Goal: Navigation & Orientation: Find specific page/section

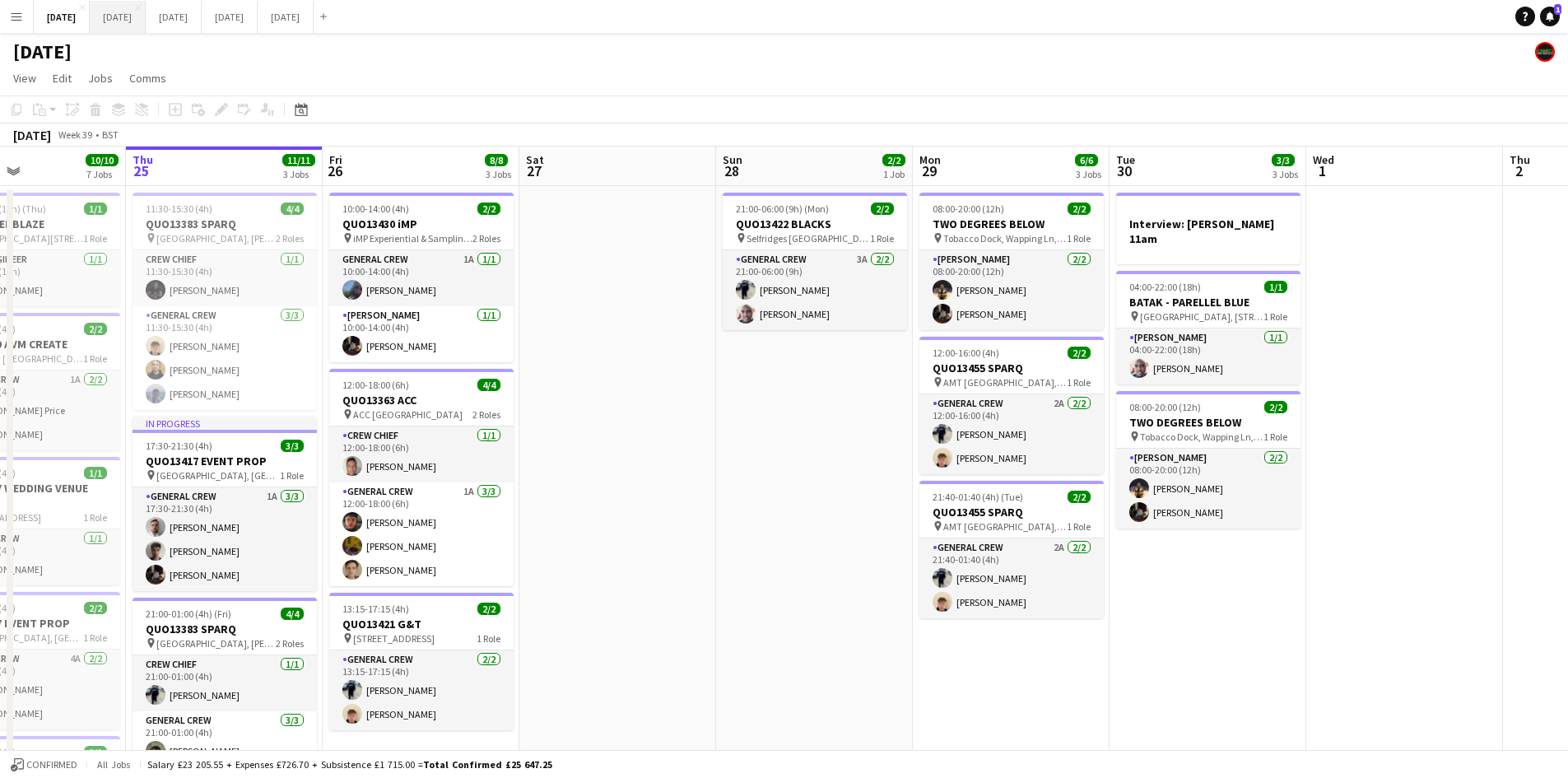
click at [146, 19] on button "[DATE] Close" at bounding box center [118, 16] width 56 height 32
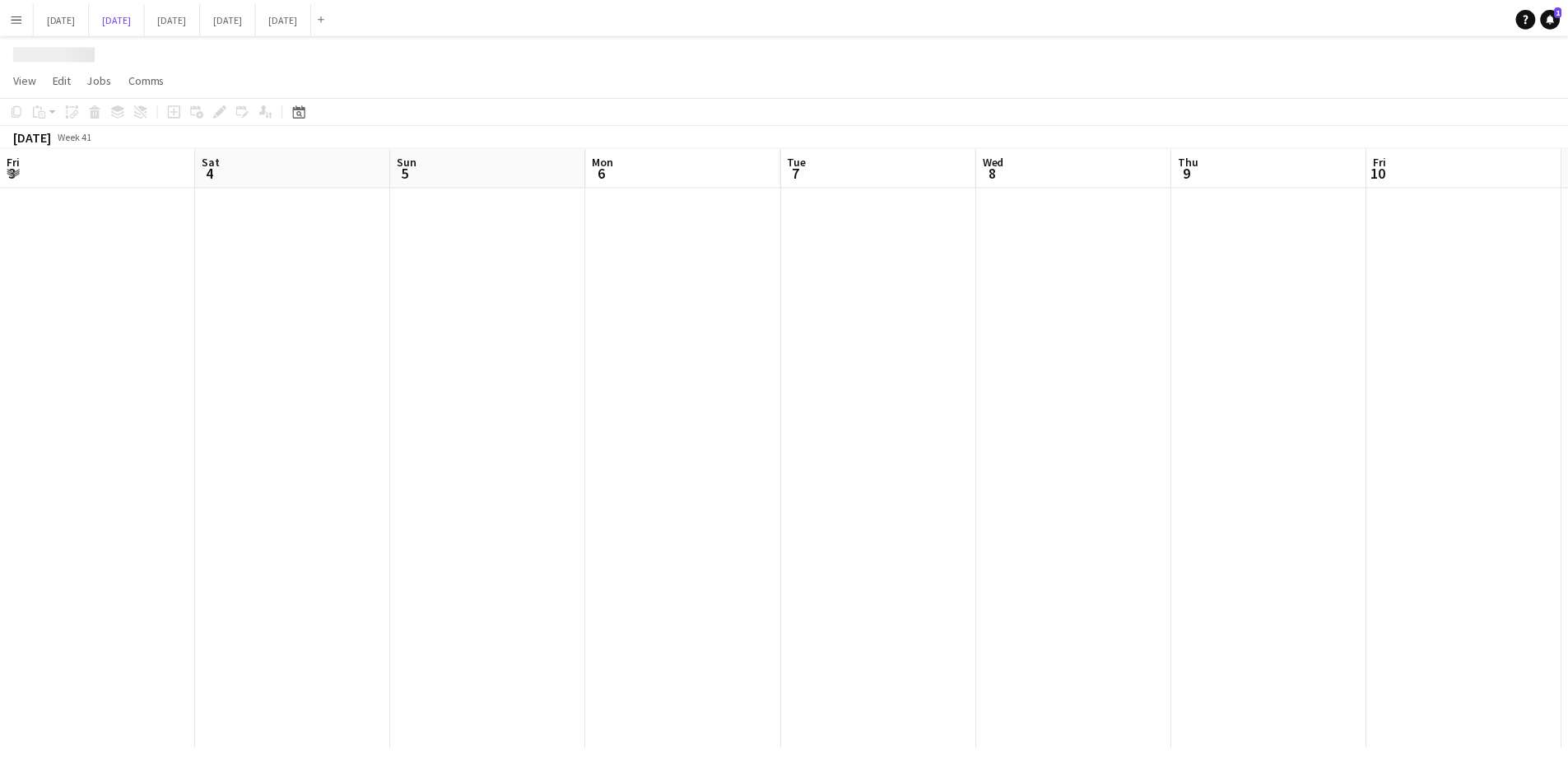
scroll to position [0, 622]
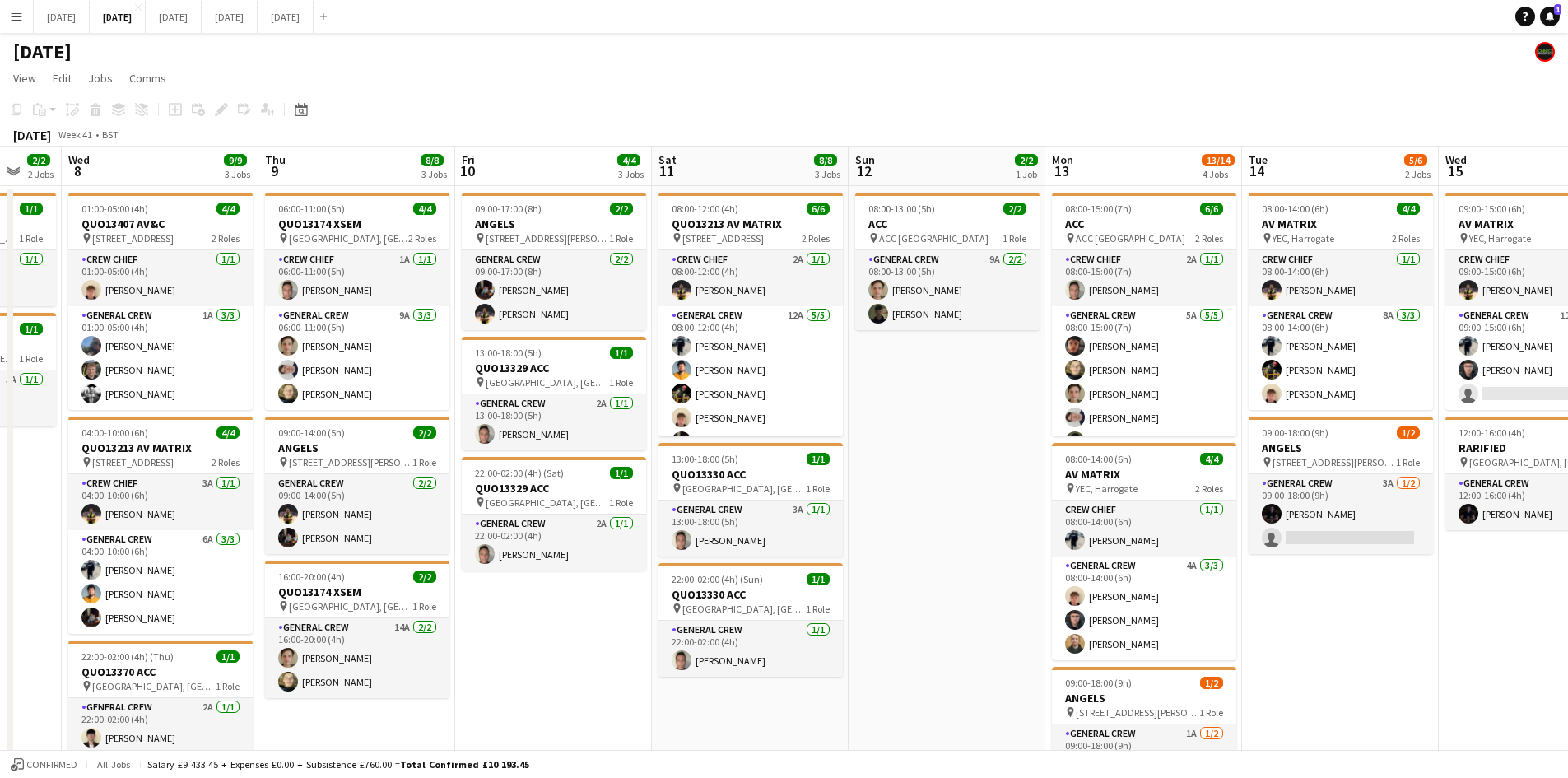
drag, startPoint x: 1313, startPoint y: 462, endPoint x: 962, endPoint y: 381, distance: 360.2
click at [965, 383] on app-calendar-viewport "Sun 5 Mon 6 1/1 1 Job Tue 7 2/2 2 Jobs Wed 8 9/9 3 Jobs Thu 9 8/8 3 Jobs Fri 10…" at bounding box center [784, 566] width 1568 height 839
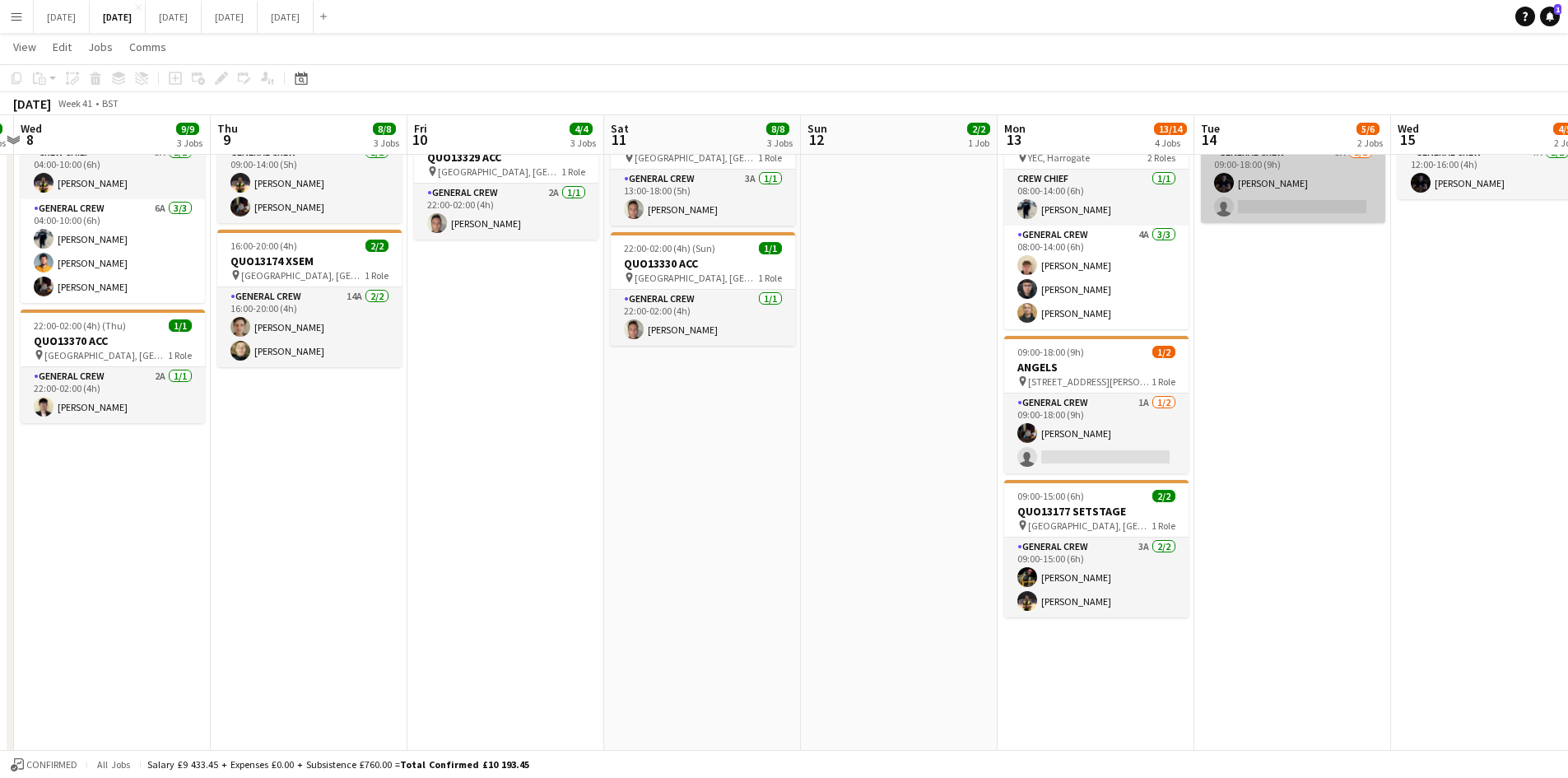
scroll to position [0, 0]
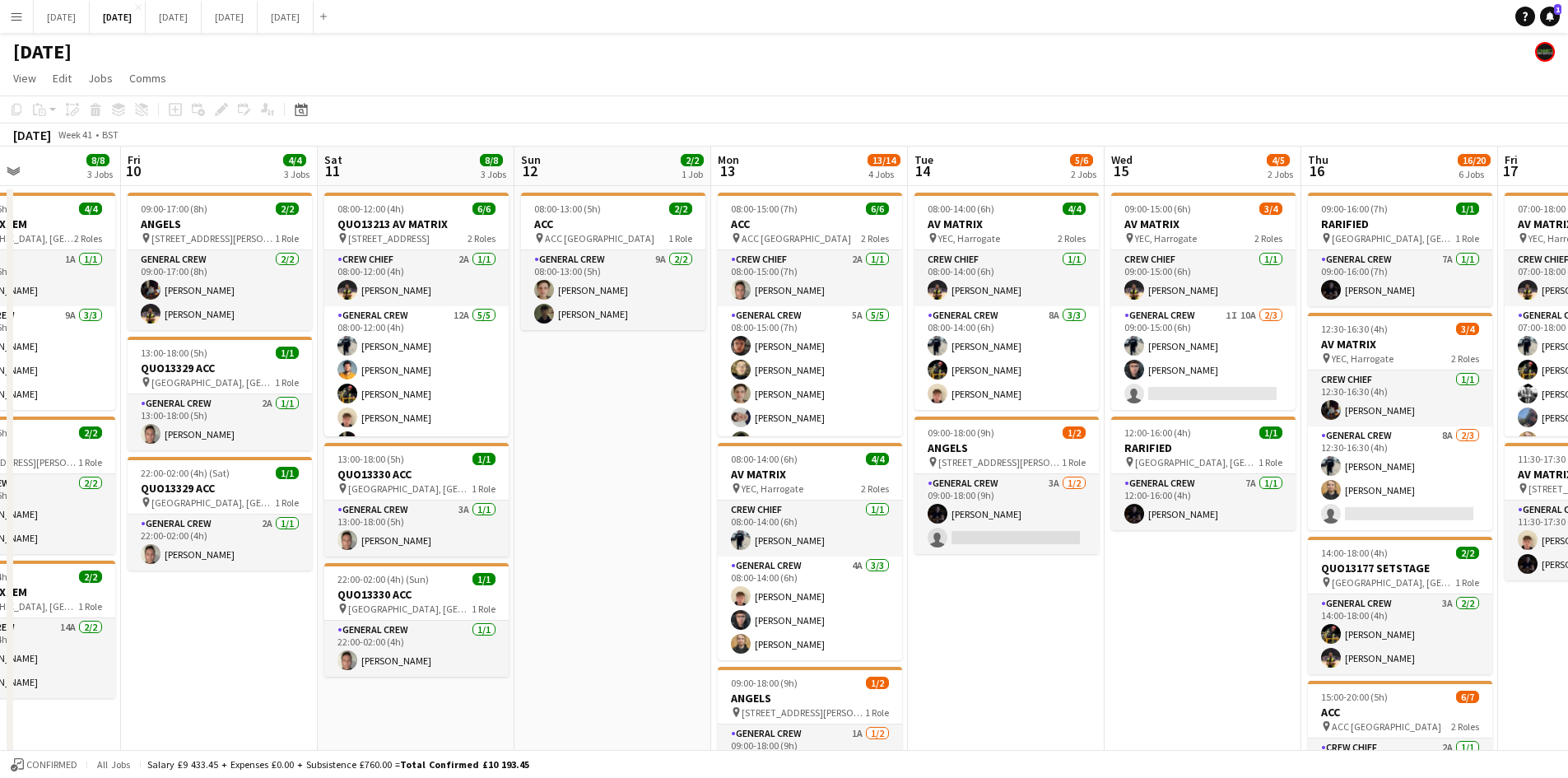
drag, startPoint x: 1367, startPoint y: 530, endPoint x: 1064, endPoint y: 459, distance: 311.2
click at [1050, 428] on app-calendar-viewport "Tue 7 2/2 2 Jobs Wed 8 9/9 3 Jobs Thu 9 8/8 3 Jobs Fri 10 4/4 3 Jobs Sat 11 8/8…" at bounding box center [784, 739] width 1568 height 1186
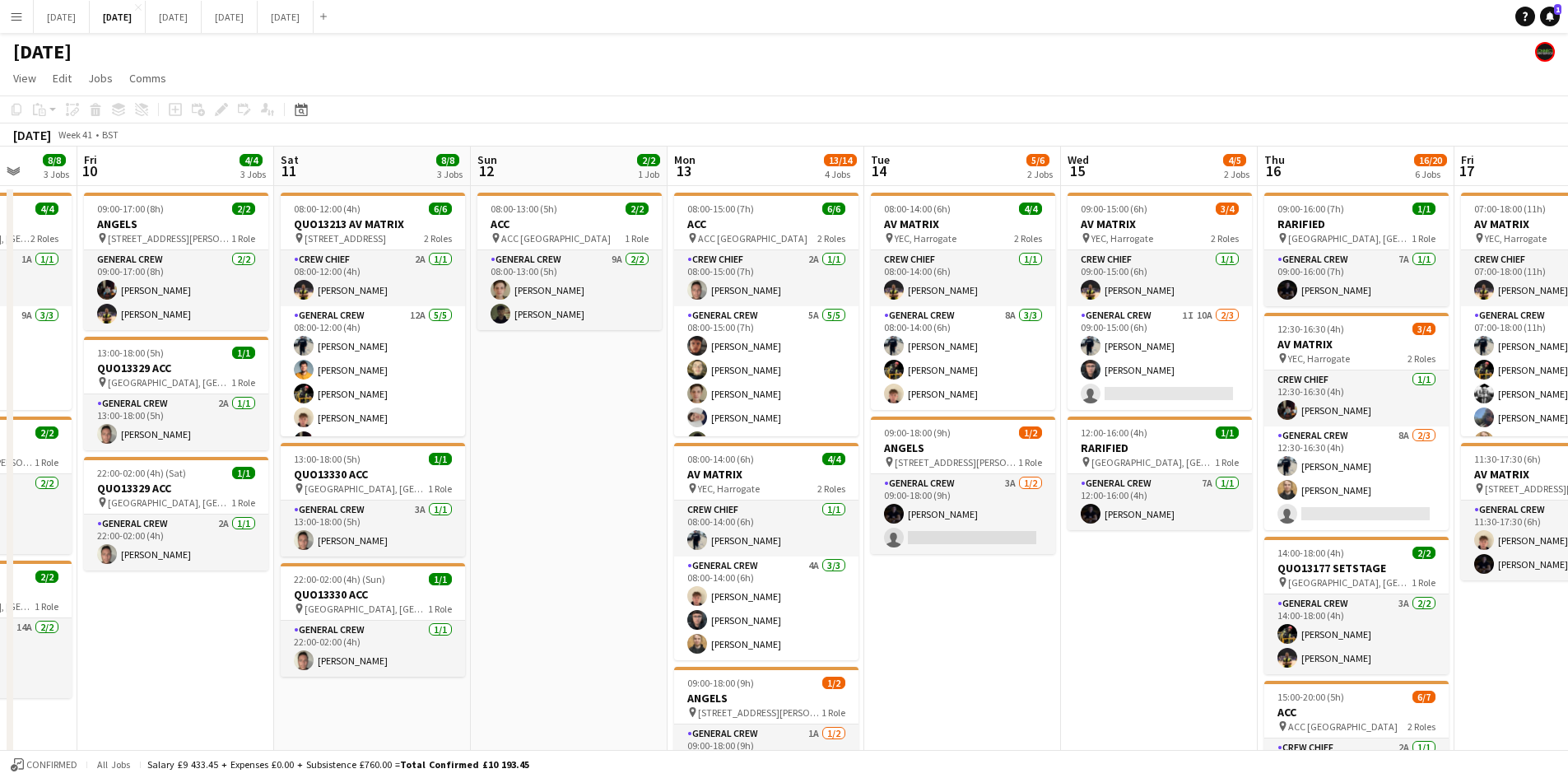
scroll to position [0, 566]
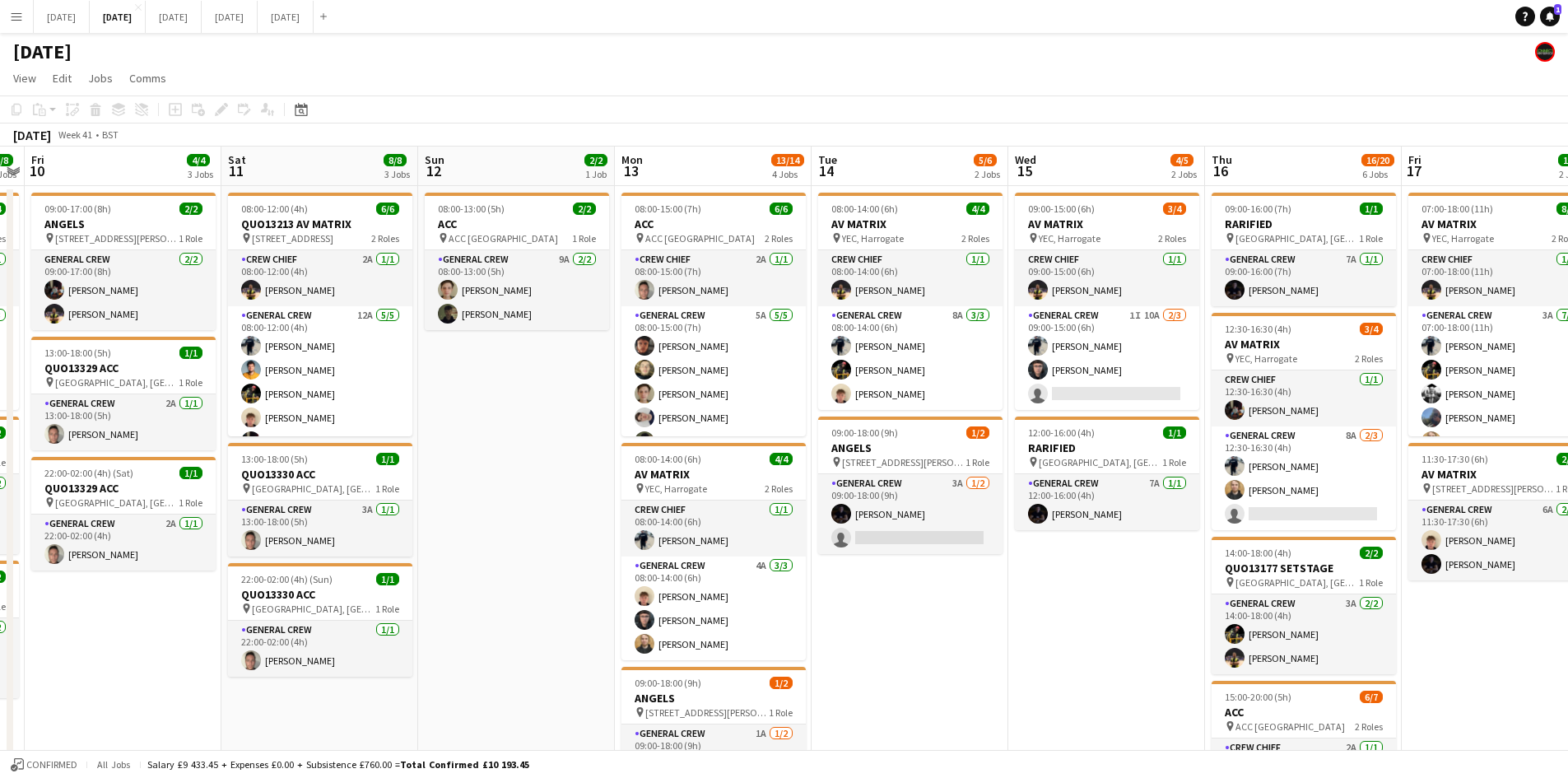
drag, startPoint x: 940, startPoint y: 478, endPoint x: 874, endPoint y: 454, distance: 70.2
click at [874, 454] on app-calendar-viewport "Tue 7 2/2 2 Jobs Wed 8 9/9 3 Jobs Thu 9 8/8 3 Jobs Fri 10 4/4 3 Jobs Sat 11 8/8…" at bounding box center [784, 739] width 1568 height 1186
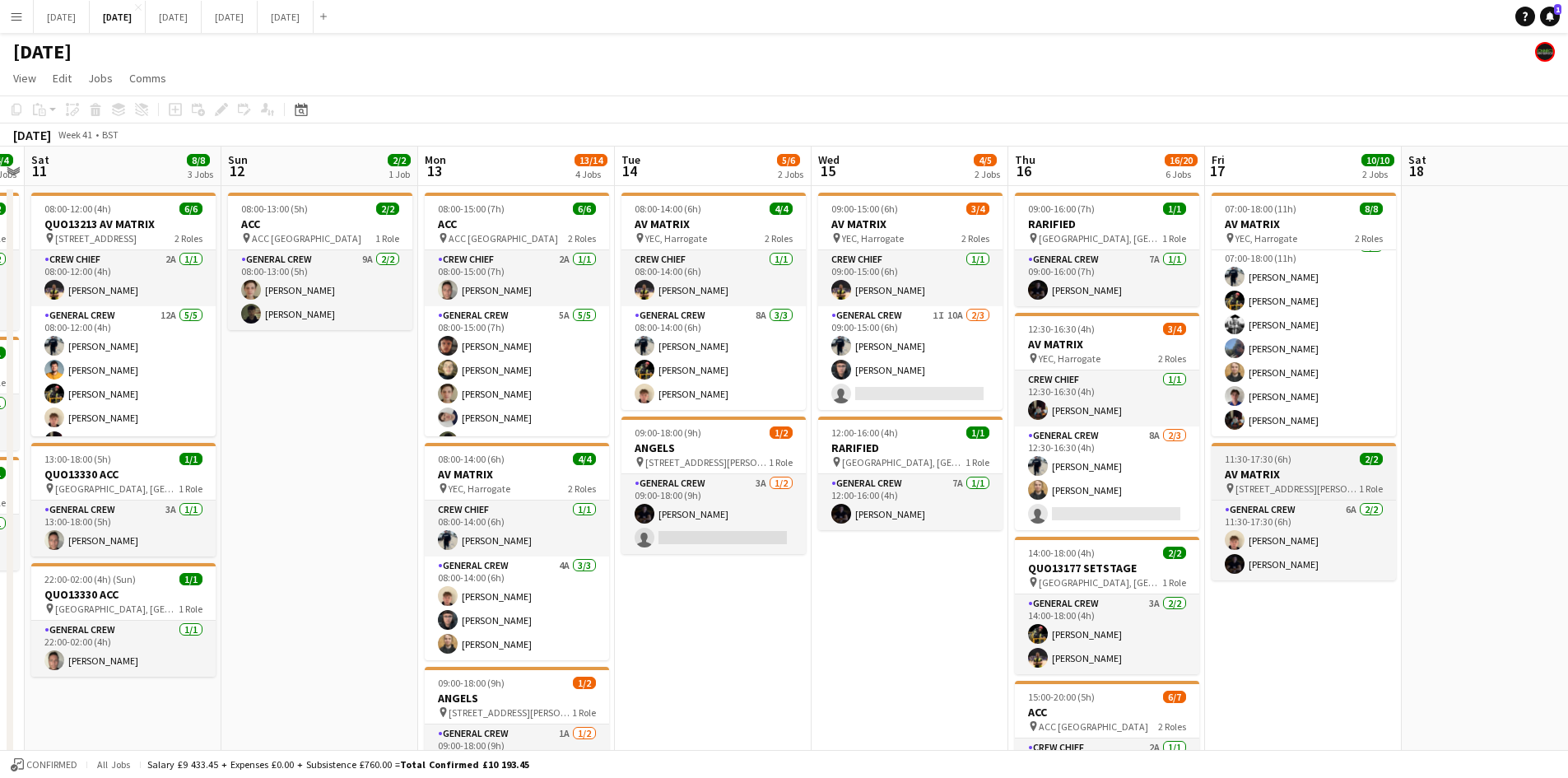
scroll to position [412, 0]
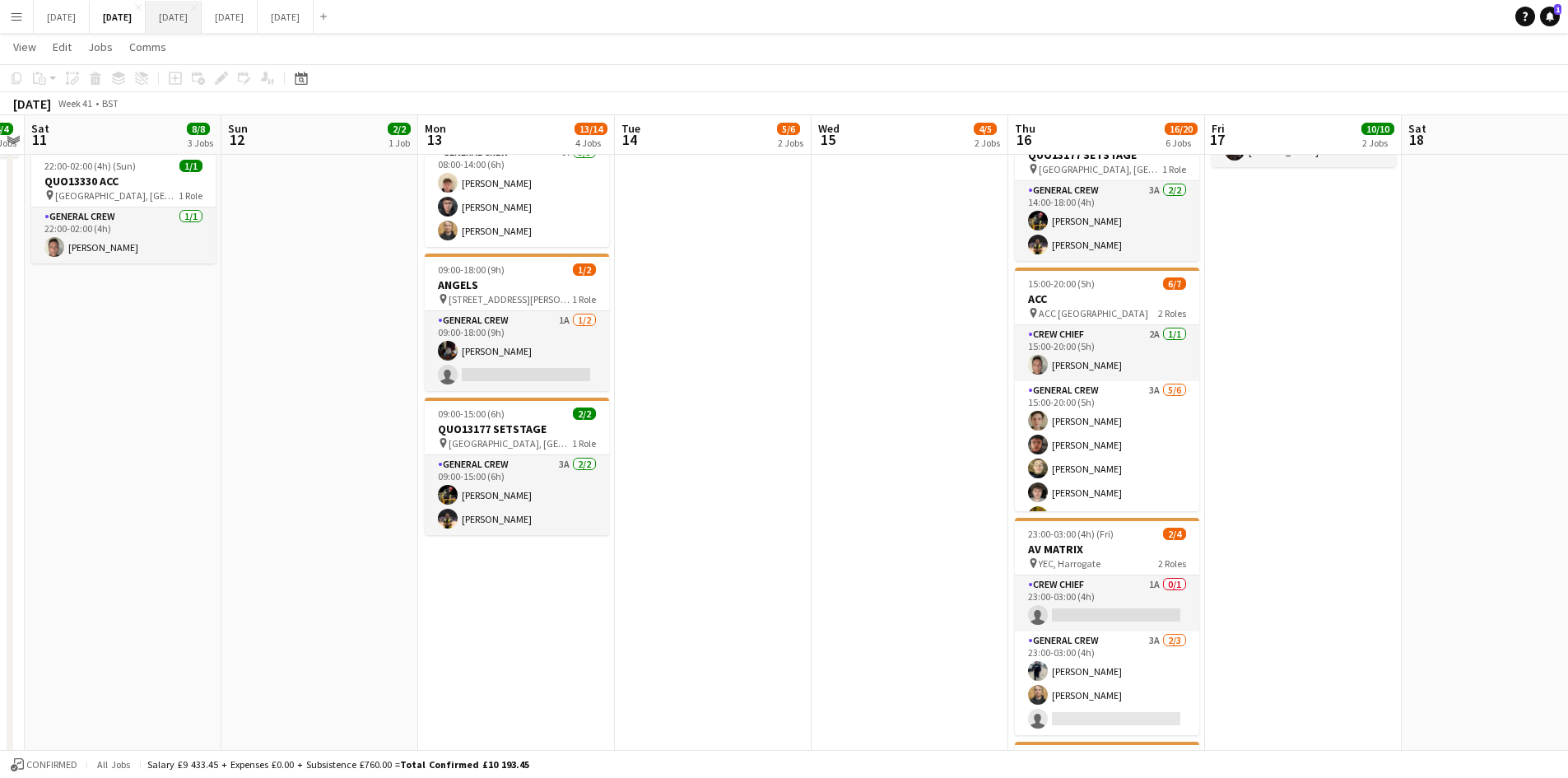
click at [201, 20] on button "[DATE] Close" at bounding box center [173, 16] width 56 height 32
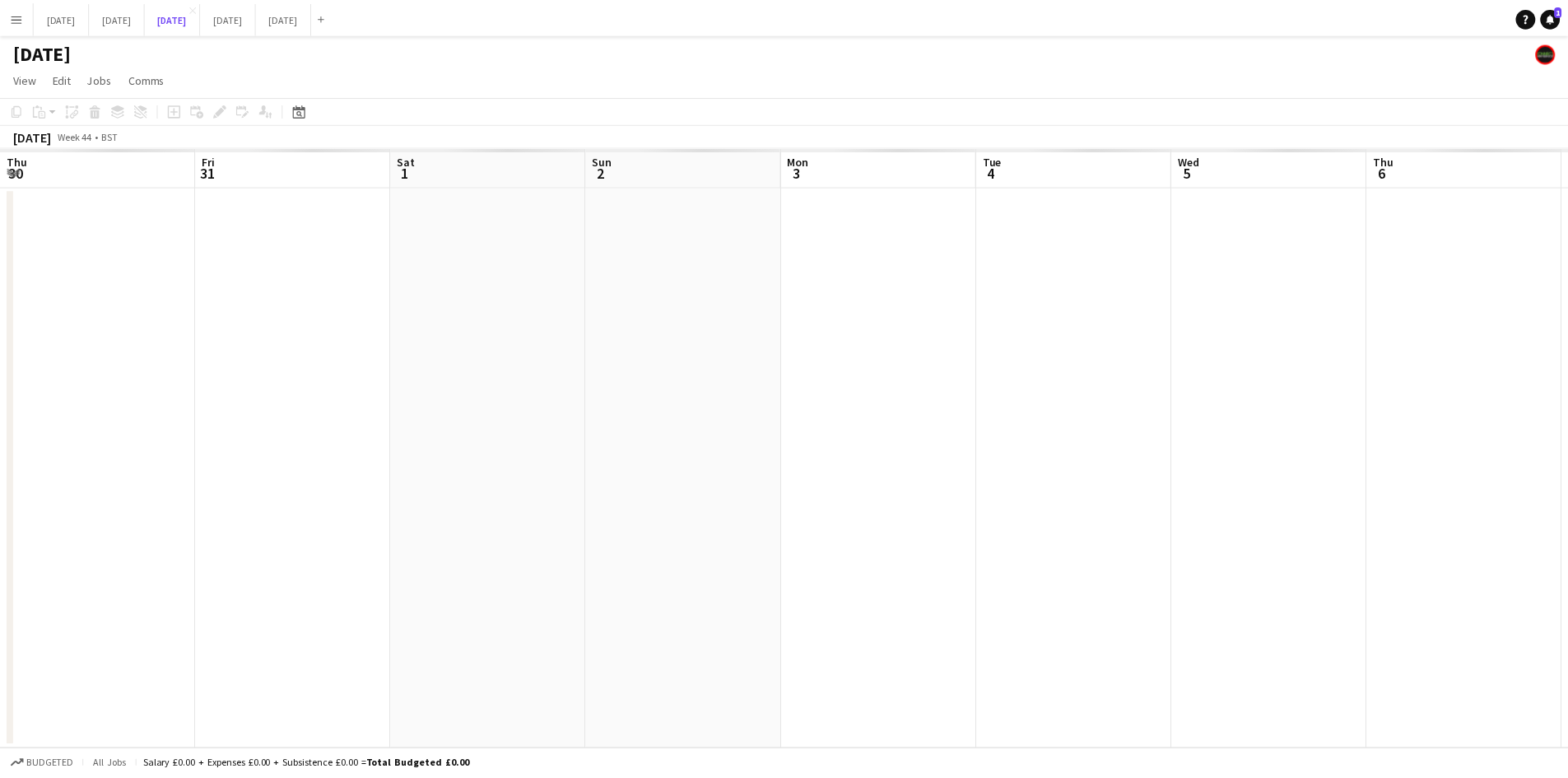
scroll to position [0, 391]
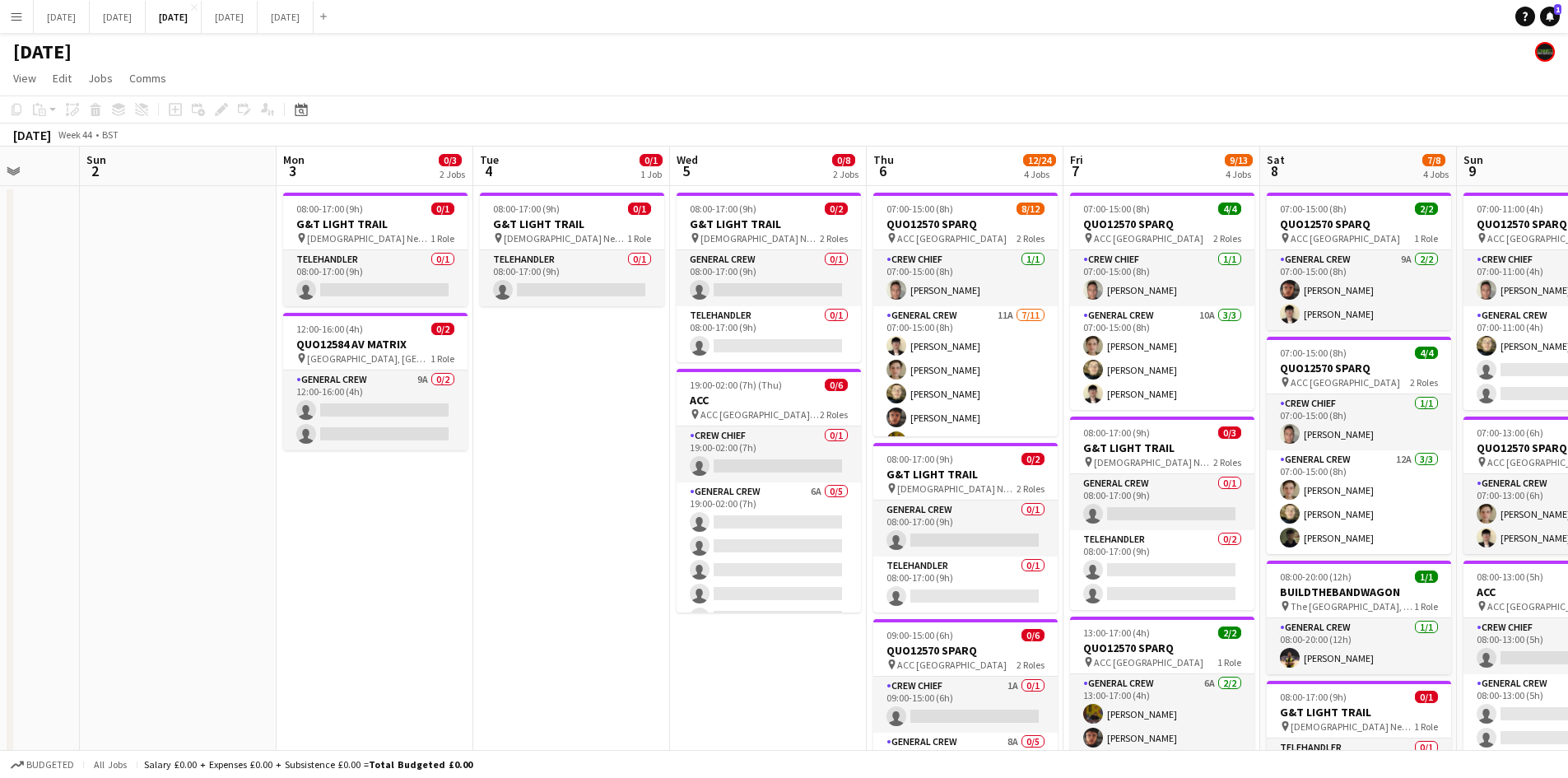
drag, startPoint x: 724, startPoint y: 410, endPoint x: 597, endPoint y: 375, distance: 131.7
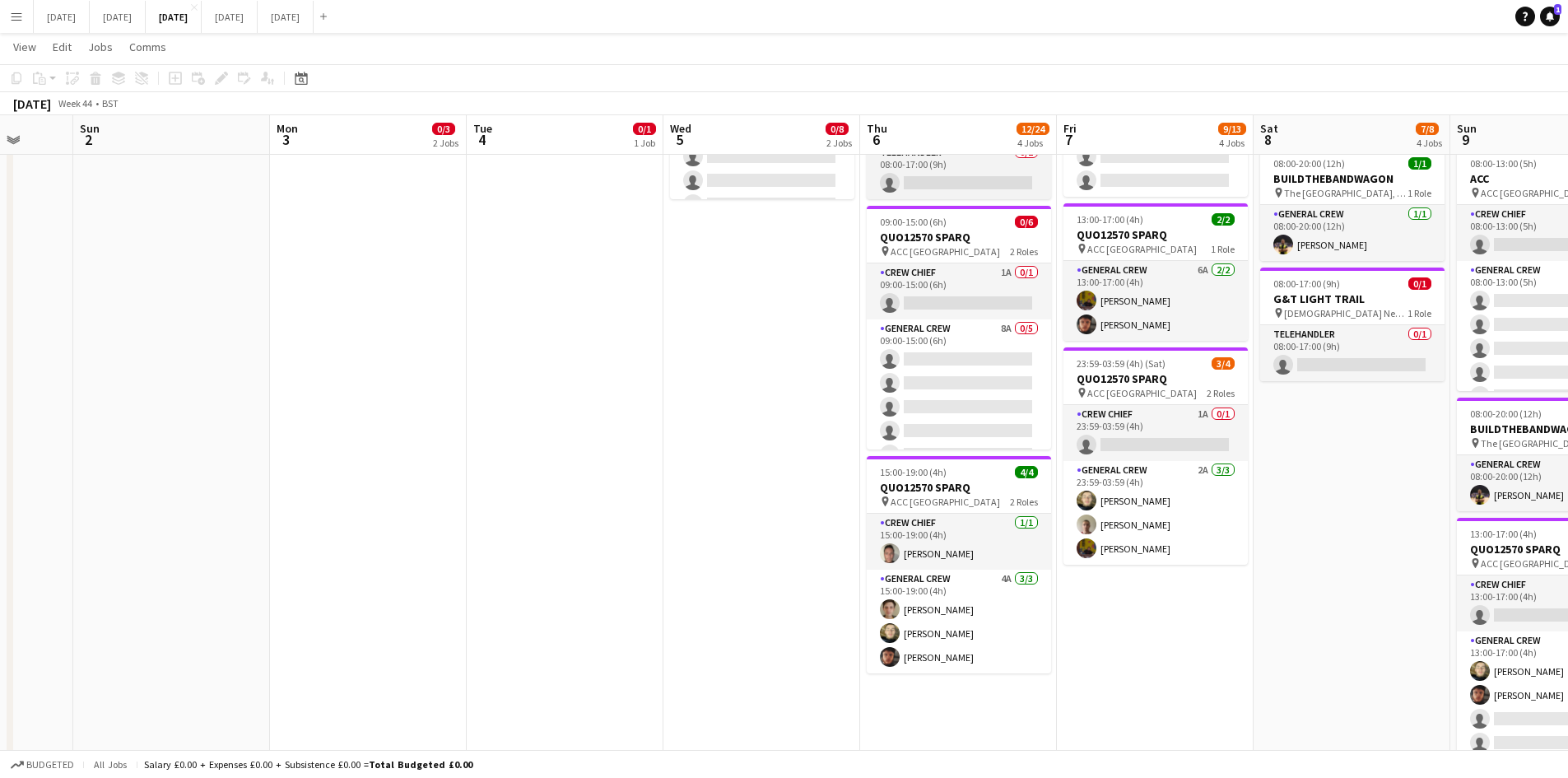
scroll to position [247, 0]
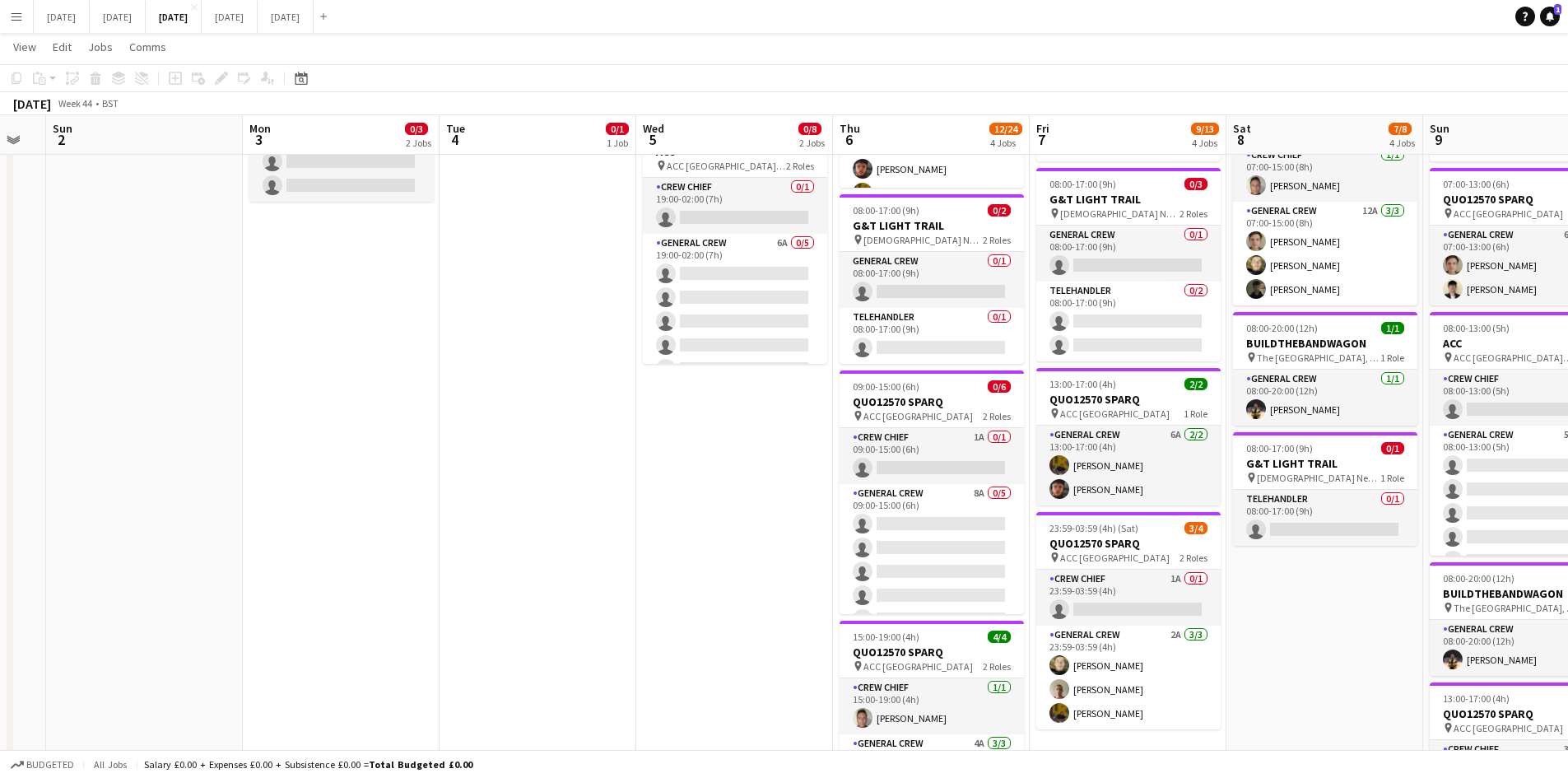
drag, startPoint x: 1028, startPoint y: 407, endPoint x: 967, endPoint y: 388, distance: 63.9
click at [967, 388] on app-calendar-viewport "Thu 30 Fri 31 Sat 1 Sun 2 Mon 3 0/3 2 Jobs Tue 4 0/1 1 Job Wed 5 0/8 2 Jobs Thu…" at bounding box center [784, 515] width 1568 height 1397
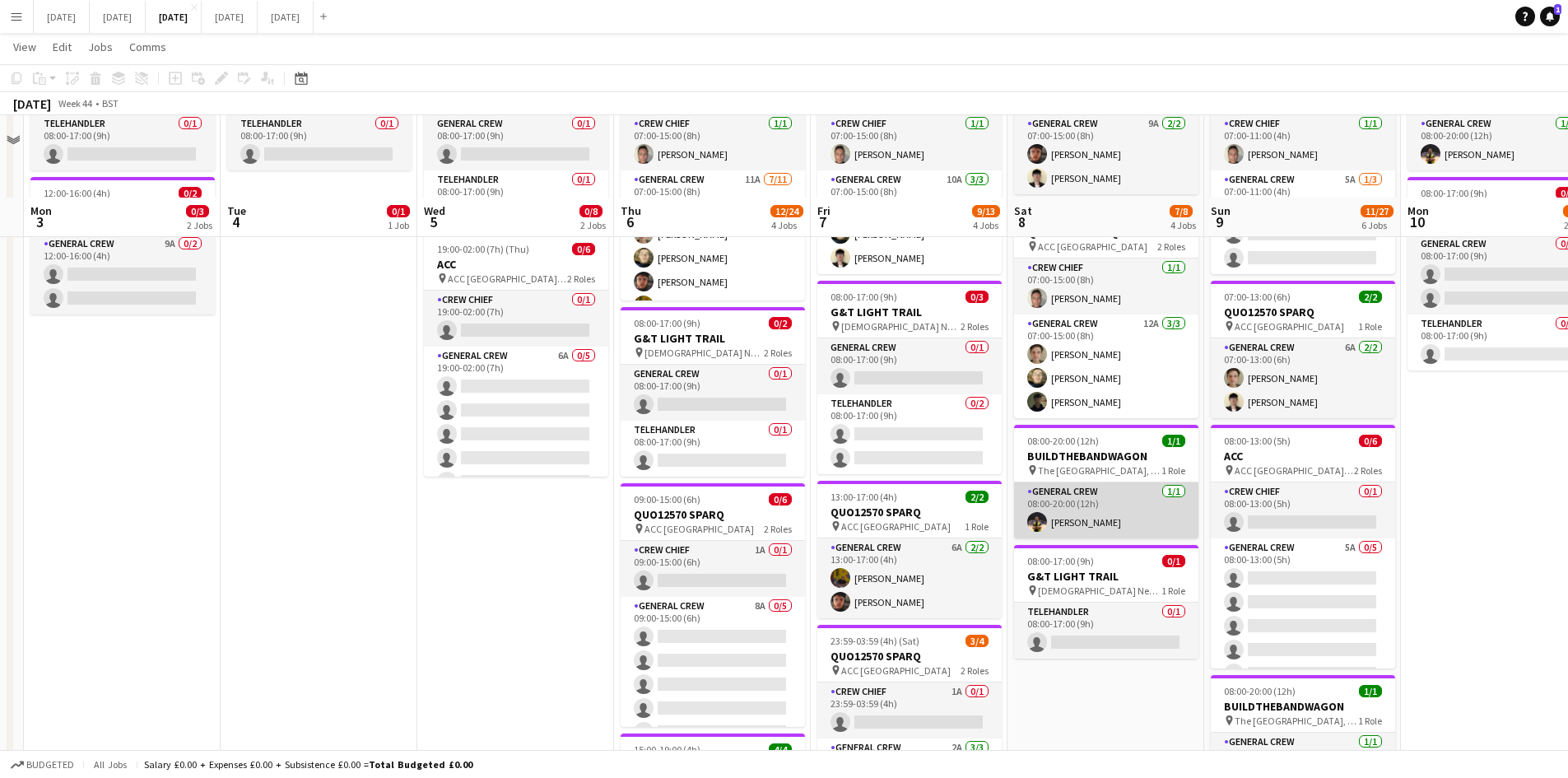
scroll to position [0, 0]
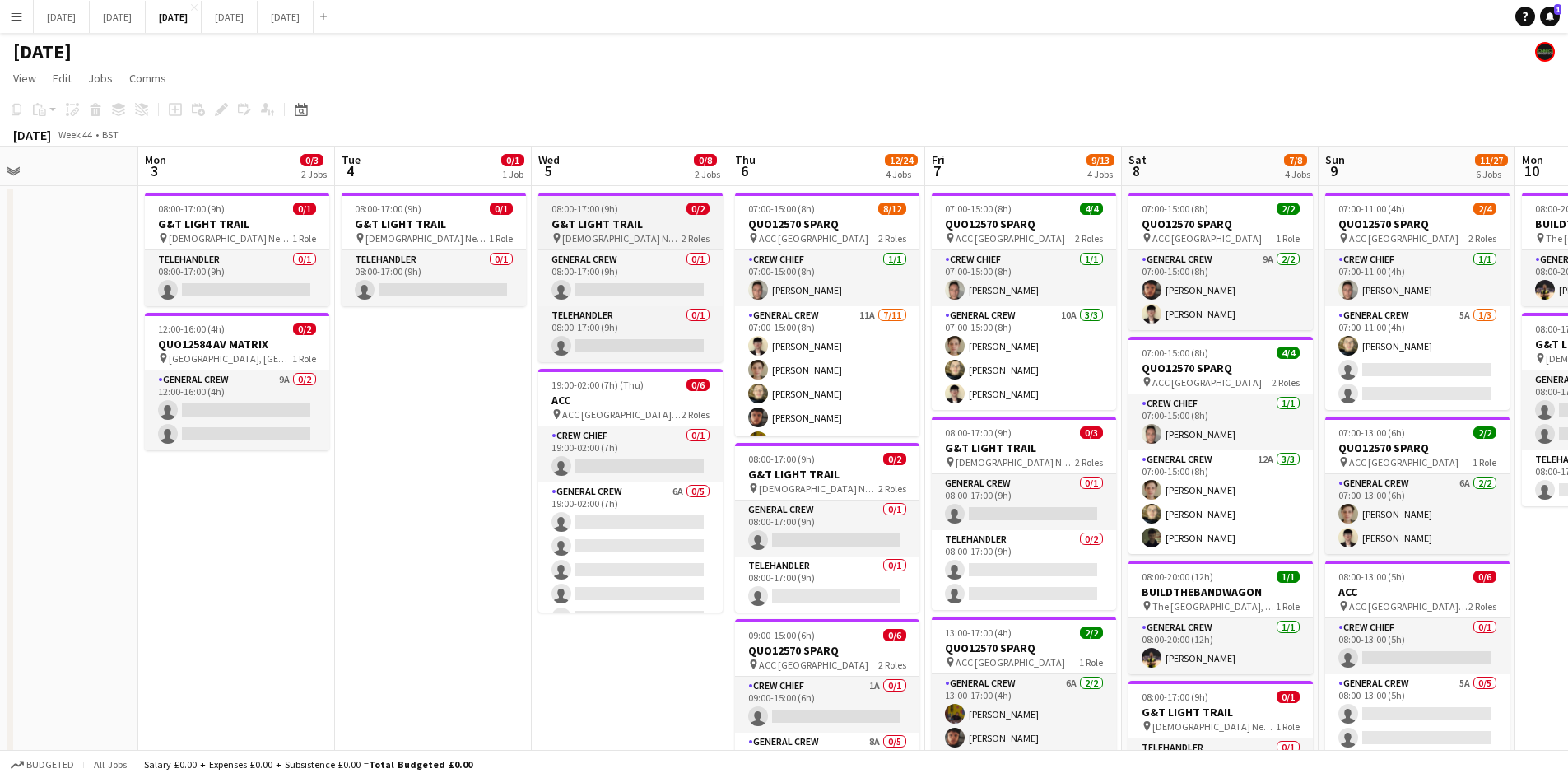
drag, startPoint x: 1070, startPoint y: 458, endPoint x: 723, endPoint y: 197, distance: 434.2
